Goal: Task Accomplishment & Management: Use online tool/utility

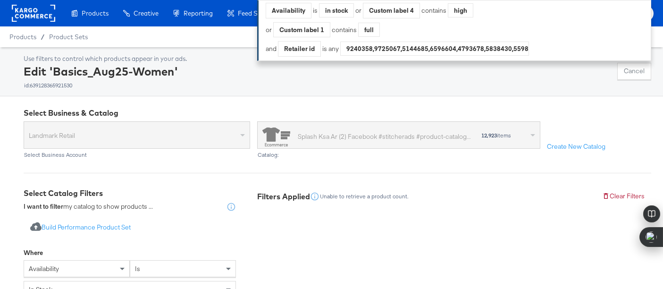
scroll to position [466, 0]
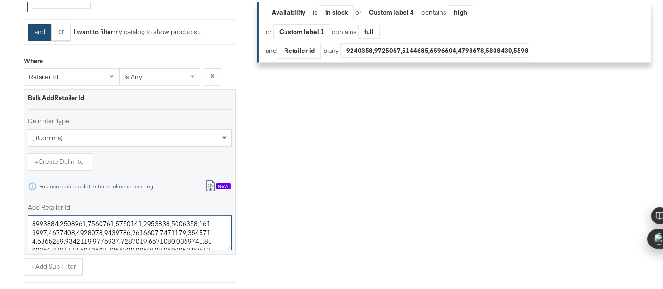
click at [211, 235] on textarea "Add Retailer Id" at bounding box center [130, 230] width 204 height 35
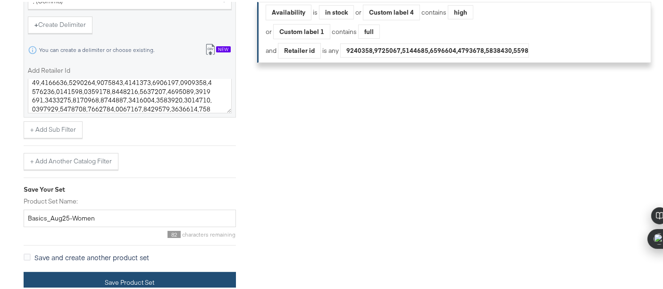
click at [180, 277] on button "Save Product Set" at bounding box center [130, 280] width 212 height 21
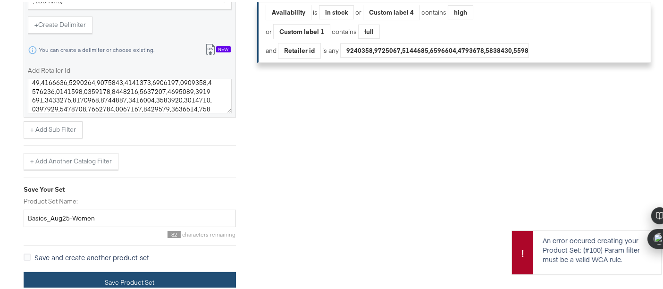
click at [198, 284] on button "Save Product Set" at bounding box center [130, 280] width 212 height 21
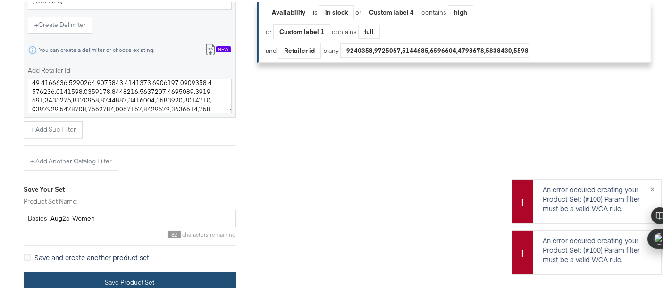
click at [198, 284] on button "Save Product Set" at bounding box center [130, 280] width 212 height 21
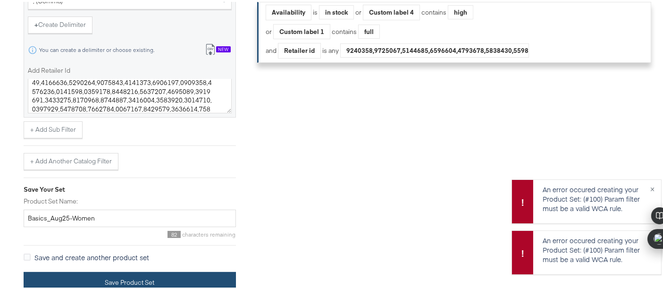
click at [198, 284] on button "Save Product Set" at bounding box center [130, 280] width 212 height 21
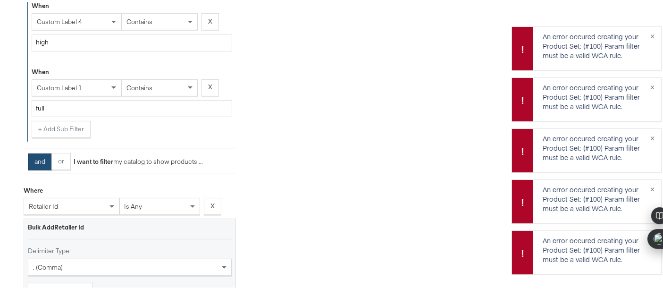
scroll to position [0, 0]
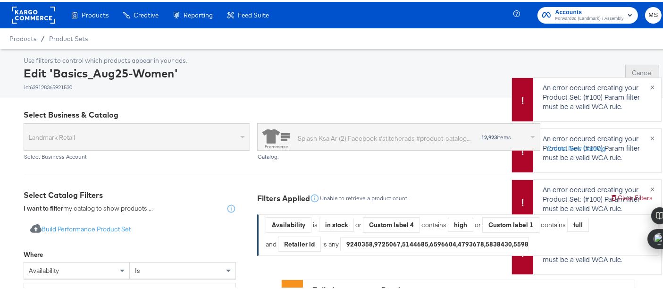
click at [639, 67] on button "Cancel" at bounding box center [643, 71] width 34 height 17
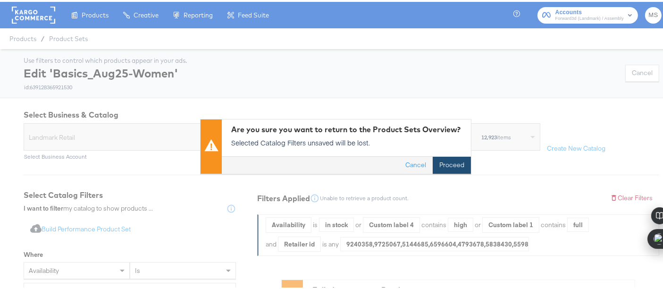
click at [457, 157] on button "Proceed" at bounding box center [452, 163] width 38 height 17
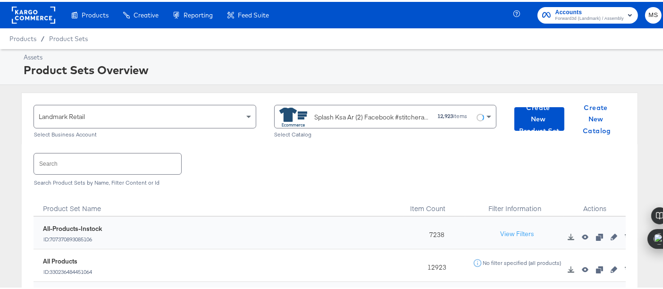
click at [144, 165] on input "text" at bounding box center [107, 162] width 147 height 20
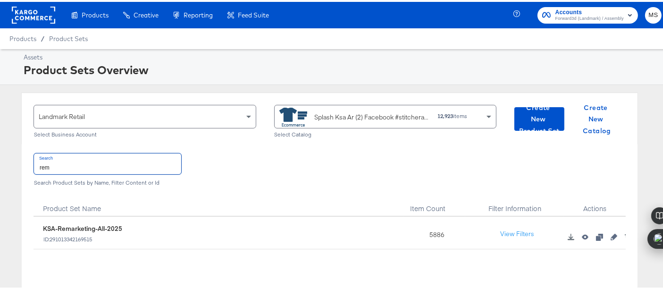
type input "rem"
click at [611, 233] on icon "button" at bounding box center [614, 235] width 7 height 7
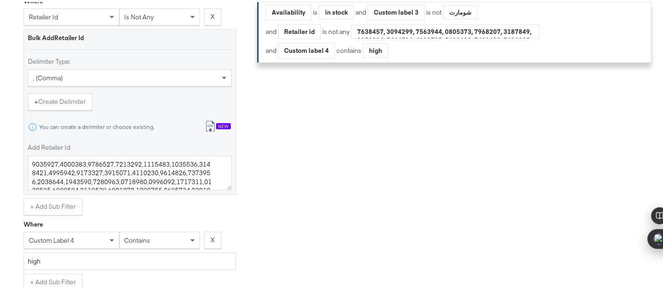
scroll to position [453, 0]
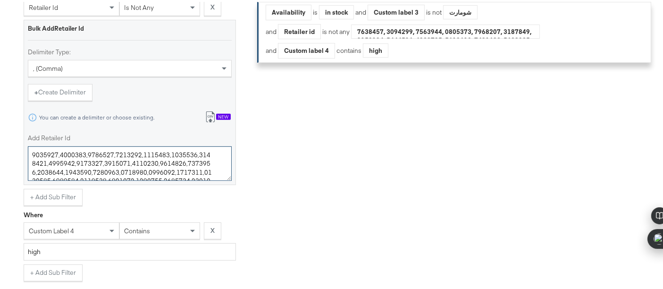
click at [211, 165] on textarea "Add Retailer Id" at bounding box center [130, 161] width 204 height 35
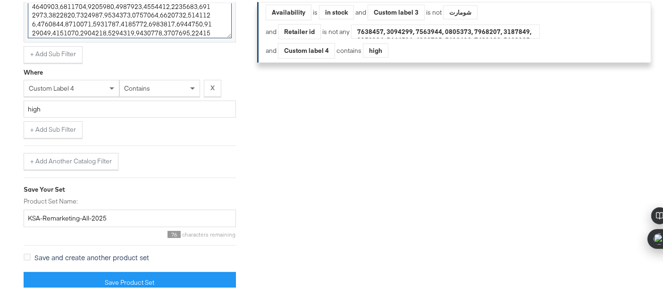
scroll to position [599, 0]
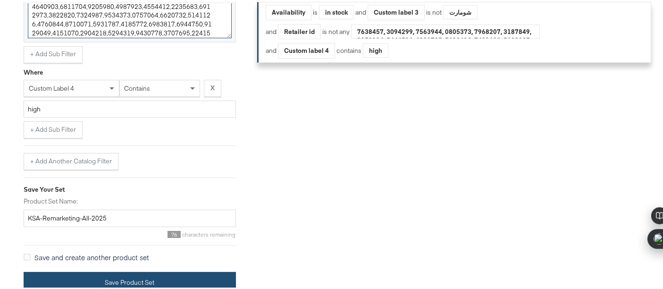
type textarea "4832295,4832296,4832297,4832298,4832299,4832300,4832301,4832306,4832307,4832308…"
click at [186, 270] on button "Save Product Set" at bounding box center [130, 280] width 212 height 21
